Goal: Obtain resource: Download file/media

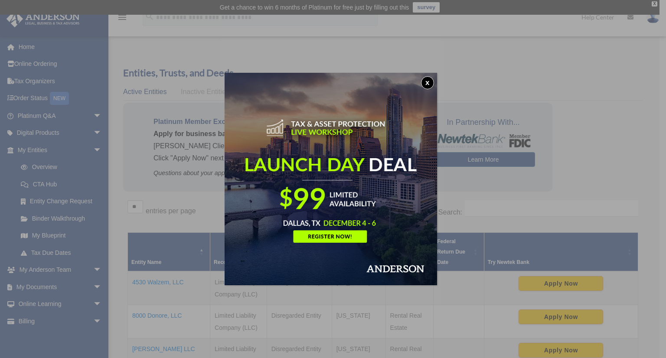
click at [429, 84] on button "x" at bounding box center [427, 82] width 13 height 13
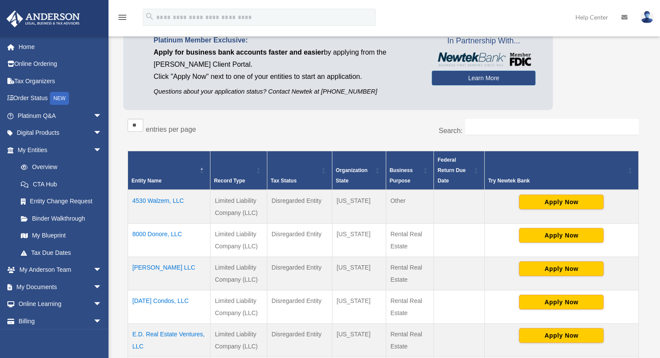
scroll to position [87, 0]
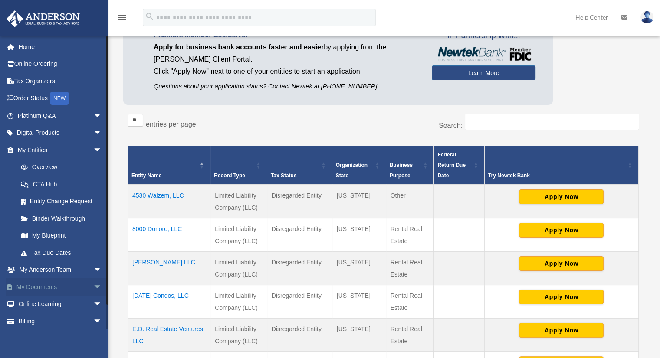
click at [43, 286] on link "My Documents arrow_drop_down" at bounding box center [60, 286] width 109 height 17
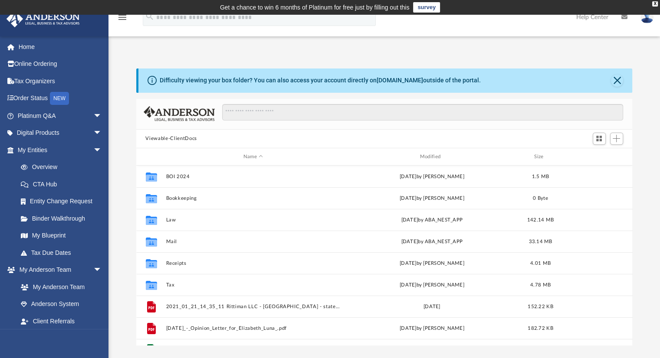
scroll to position [190, 489]
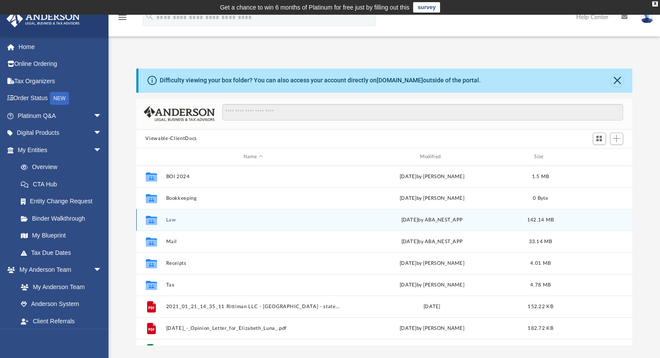
click at [173, 216] on div "Collaborated Folder Law [DATE] by ABA_NEST_APP 142.14 MB" at bounding box center [384, 220] width 496 height 22
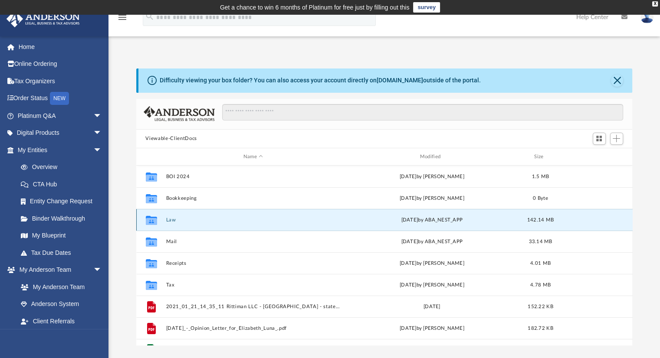
click at [171, 219] on button "Law" at bounding box center [253, 220] width 175 height 6
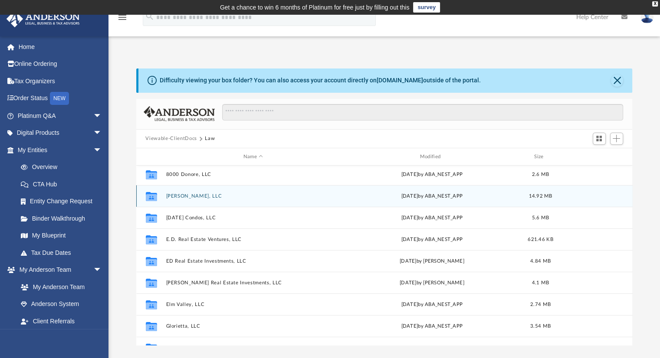
scroll to position [43, 0]
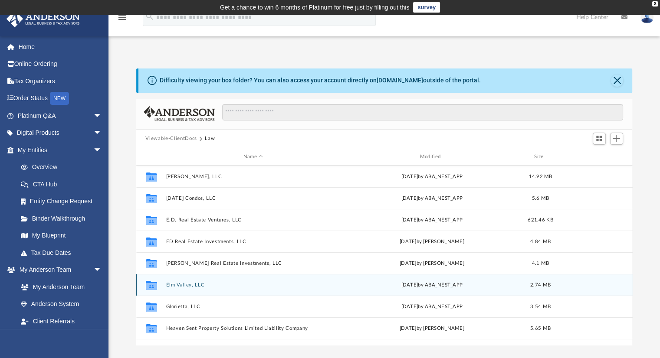
click at [190, 281] on div "Collaborated Folder Elm Valley, LLC [DATE] by ABA_NEST_APP 2.74 MB" at bounding box center [384, 285] width 496 height 22
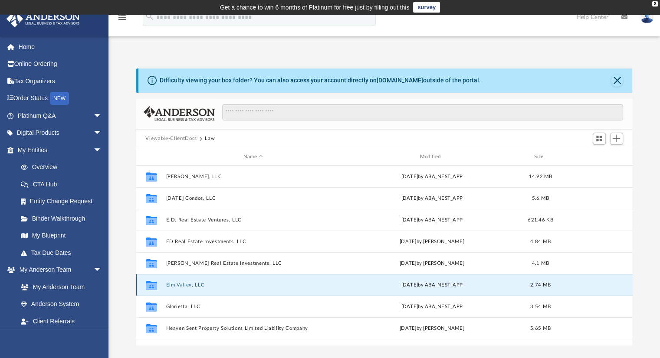
click at [180, 286] on button "Elm Valley, LLC" at bounding box center [253, 285] width 175 height 6
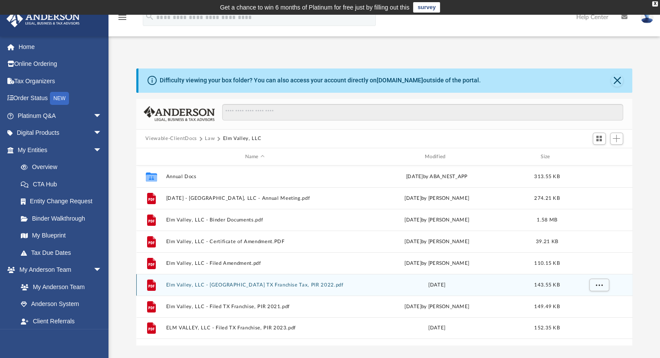
scroll to position [0, 0]
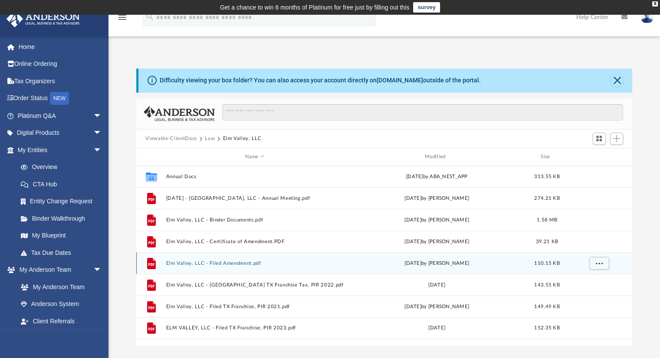
click at [248, 263] on button "Elm Valley, LLC - Filed Amendment.pdf" at bounding box center [255, 264] width 178 height 6
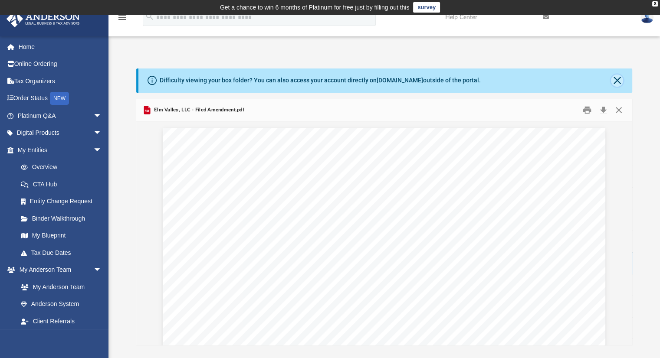
click at [619, 80] on button "Close" at bounding box center [617, 81] width 12 height 12
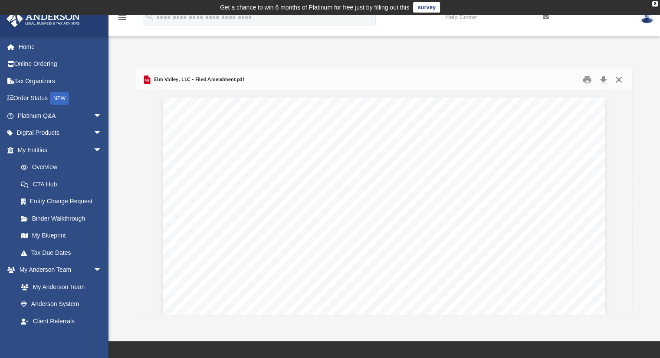
click at [619, 79] on button "Close" at bounding box center [619, 79] width 16 height 13
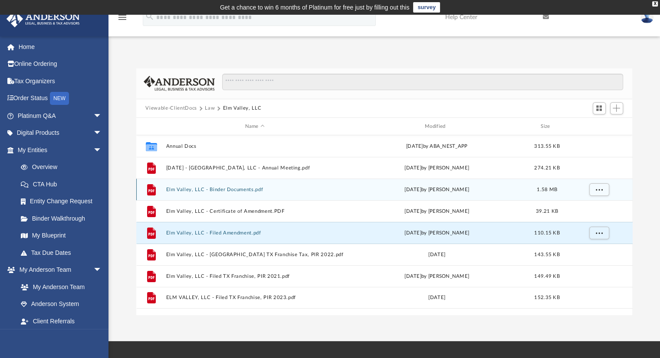
click at [262, 191] on button "Elm Valley, LLC - Binder Documents.pdf" at bounding box center [255, 190] width 178 height 6
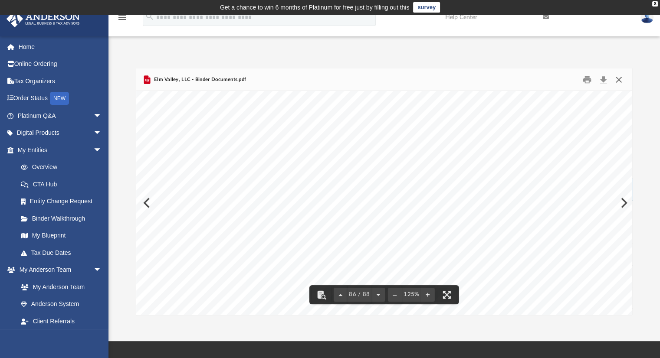
click at [619, 79] on button "Close" at bounding box center [619, 79] width 16 height 13
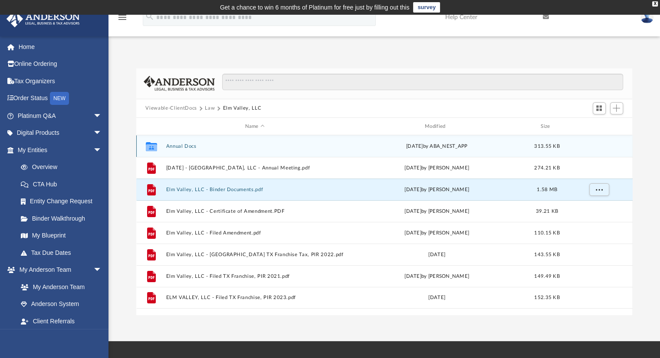
click at [186, 146] on button "Annual Docs" at bounding box center [255, 147] width 178 height 6
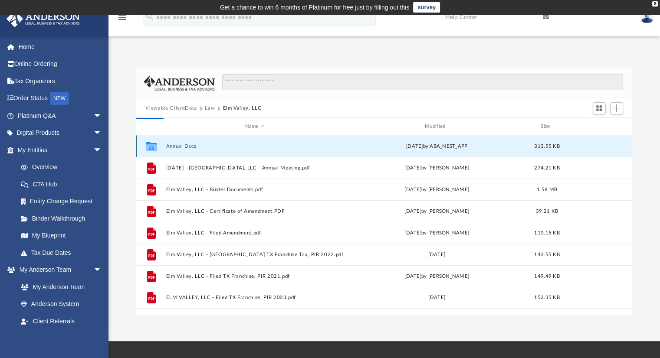
click at [196, 146] on button "Annual Docs" at bounding box center [255, 147] width 178 height 6
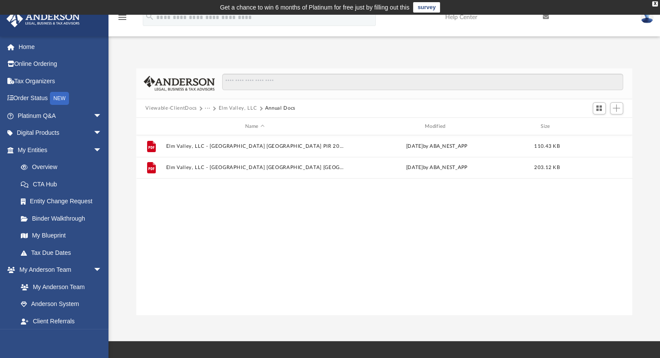
click at [250, 108] on button "Elm Valley, LLC" at bounding box center [237, 109] width 39 height 8
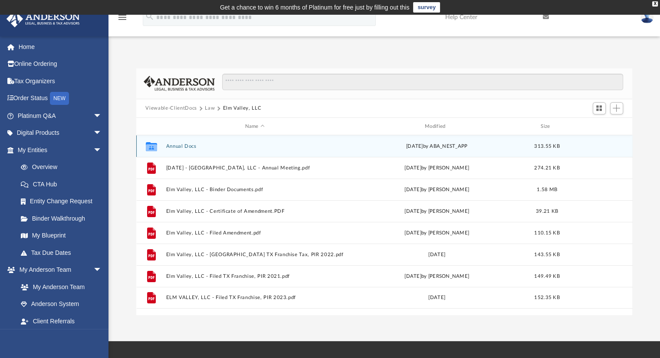
scroll to position [43, 0]
